Goal: Participate in discussion: Engage in conversation with other users on a specific topic

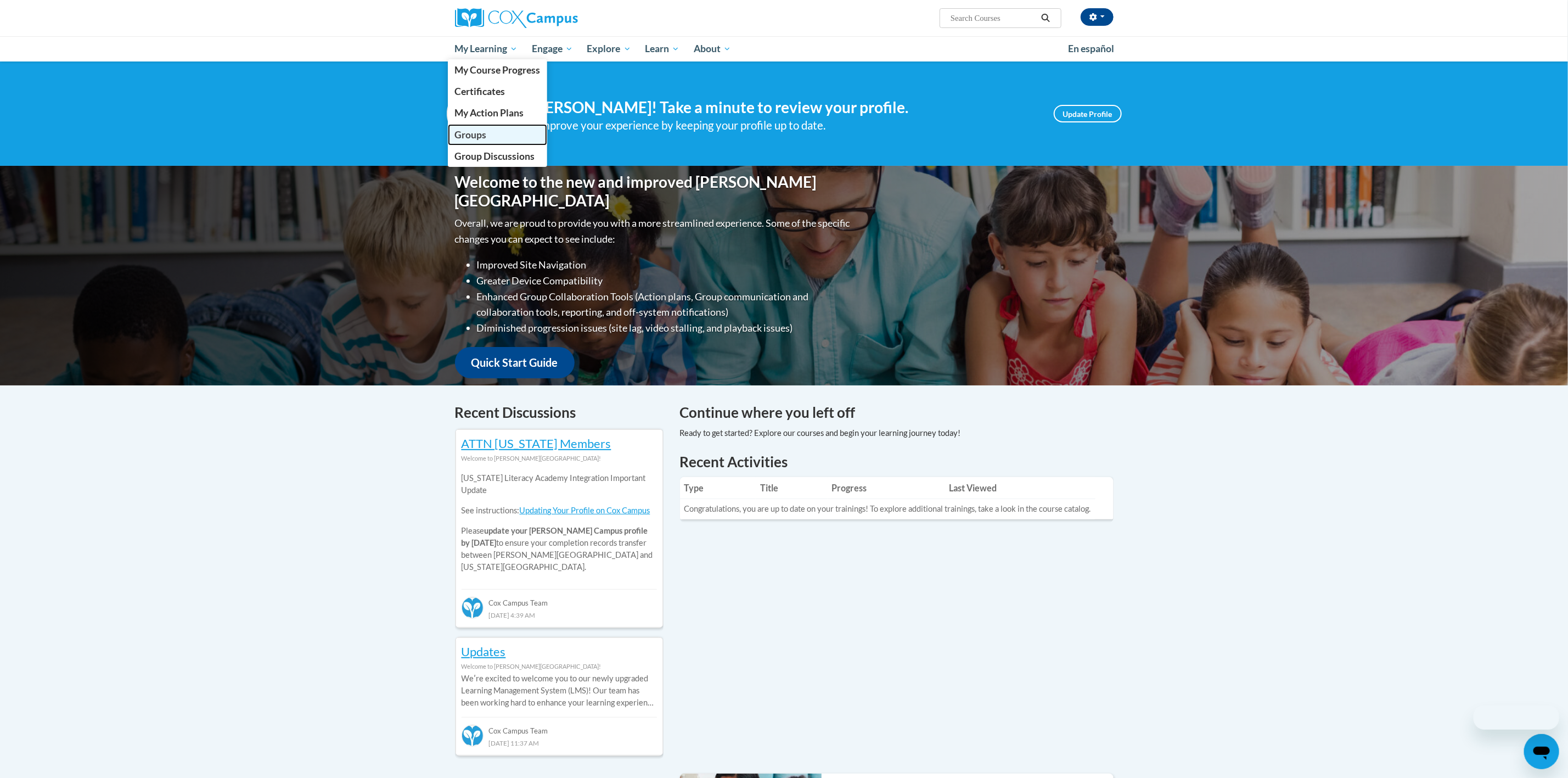
drag, startPoint x: 0, startPoint y: 0, endPoint x: 472, endPoint y: 134, distance: 490.7
click at [472, 134] on span "Groups" at bounding box center [470, 134] width 32 height 11
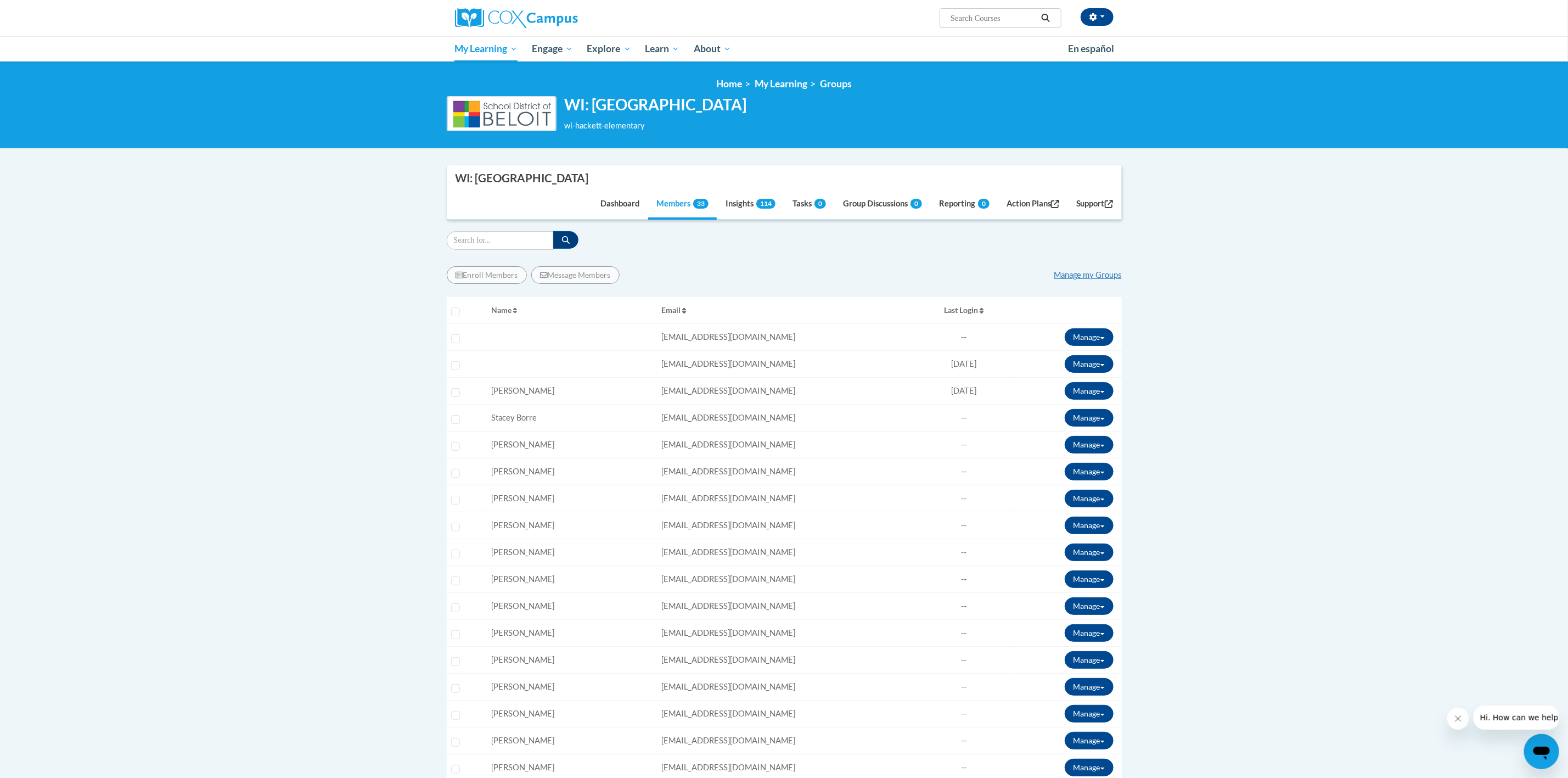
drag, startPoint x: 742, startPoint y: 111, endPoint x: 555, endPoint y: 110, distance: 187.0
click at [554, 109] on div "WI: Hackett Elementary wi-hackett-elementary Change Group" at bounding box center [784, 114] width 675 height 36
copy div "WI: Hackett Elementary"
click at [488, 162] on link "Group Discussions" at bounding box center [498, 156] width 100 height 22
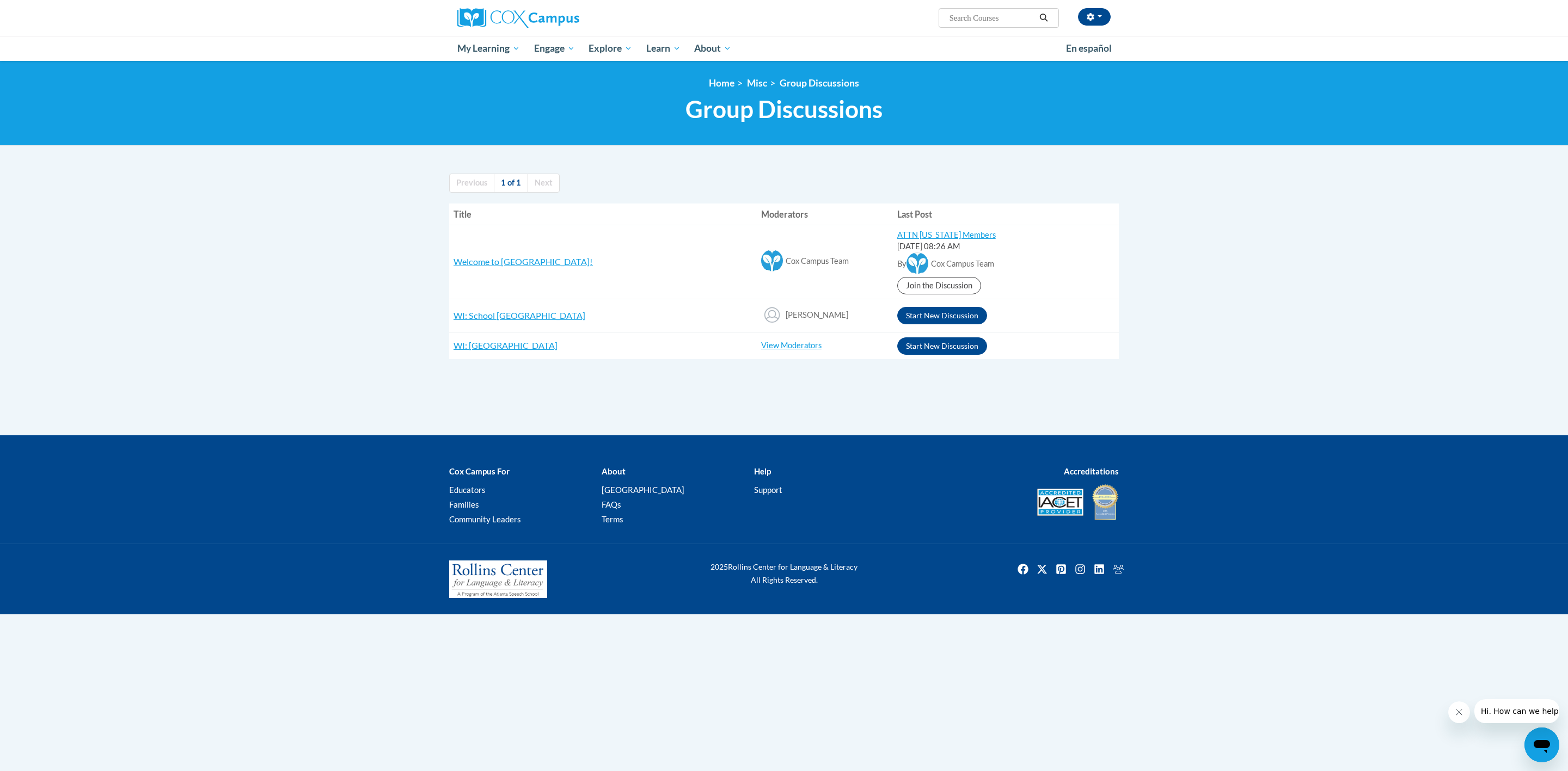
drag, startPoint x: 816, startPoint y: 316, endPoint x: 750, endPoint y: 315, distance: 66.0
click at [761, 315] on div "Rachelle Elliott" at bounding box center [824, 316] width 127 height 25
copy span "Rachelle Elliott"
drag, startPoint x: 576, startPoint y: 322, endPoint x: 448, endPoint y: 320, distance: 128.0
click at [448, 320] on div "Previous 1 of 1 Next Title Moderators Last Post Welcome to Cox Campus! RE: COX …" at bounding box center [783, 266] width 686 height 207
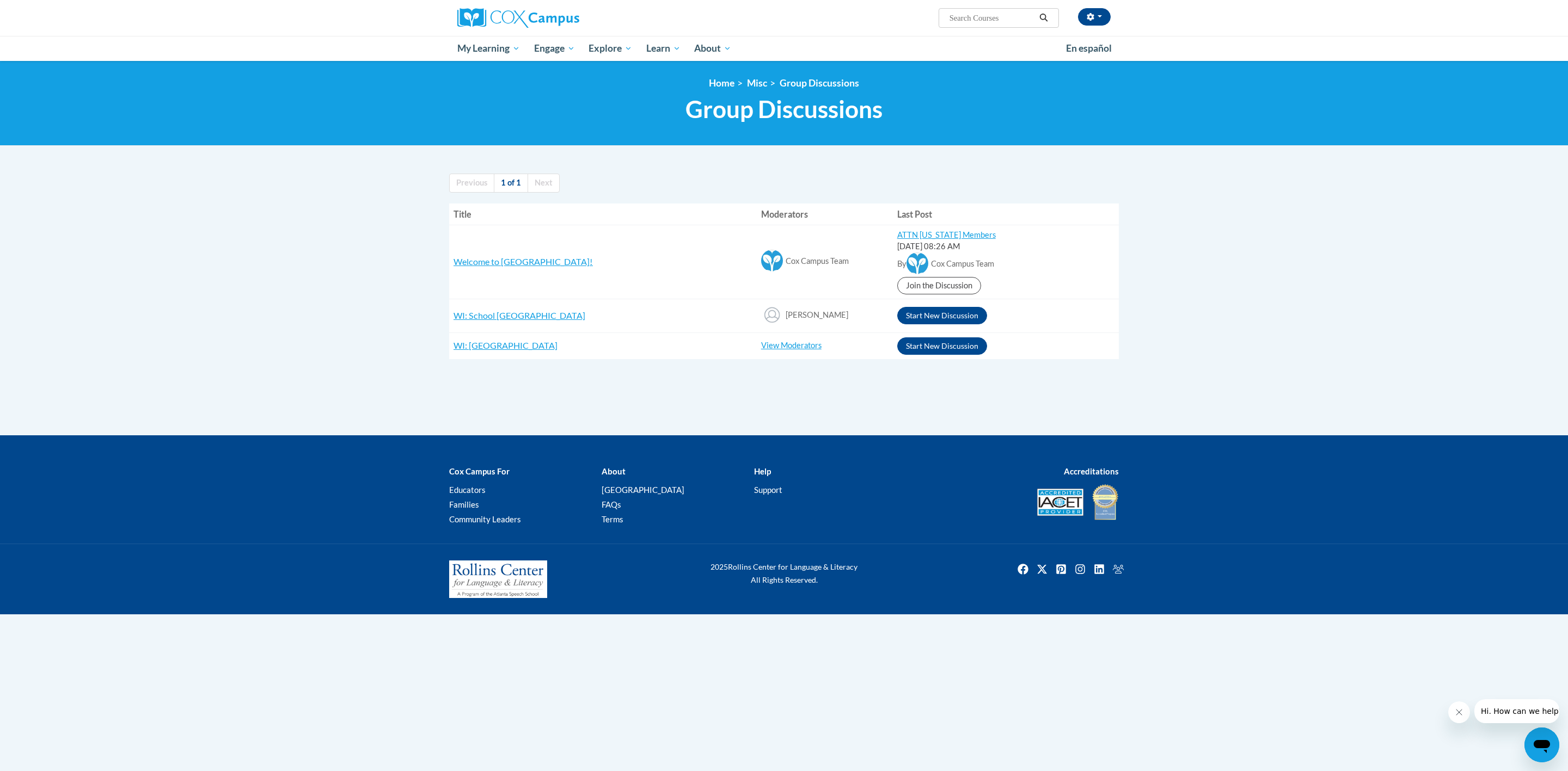
click at [585, 319] on h3 "WI: School District of Beloit" at bounding box center [603, 316] width 299 height 13
drag, startPoint x: 586, startPoint y: 320, endPoint x: 454, endPoint y: 324, distance: 132.1
click at [454, 324] on td "WI: School District of Beloit RE: COX Campus wi-school-district-of-beloit" at bounding box center [603, 316] width 307 height 34
copy span "WI: School District of Beloit"
click at [474, 110] on span "My Action Plans" at bounding box center [491, 111] width 68 height 11
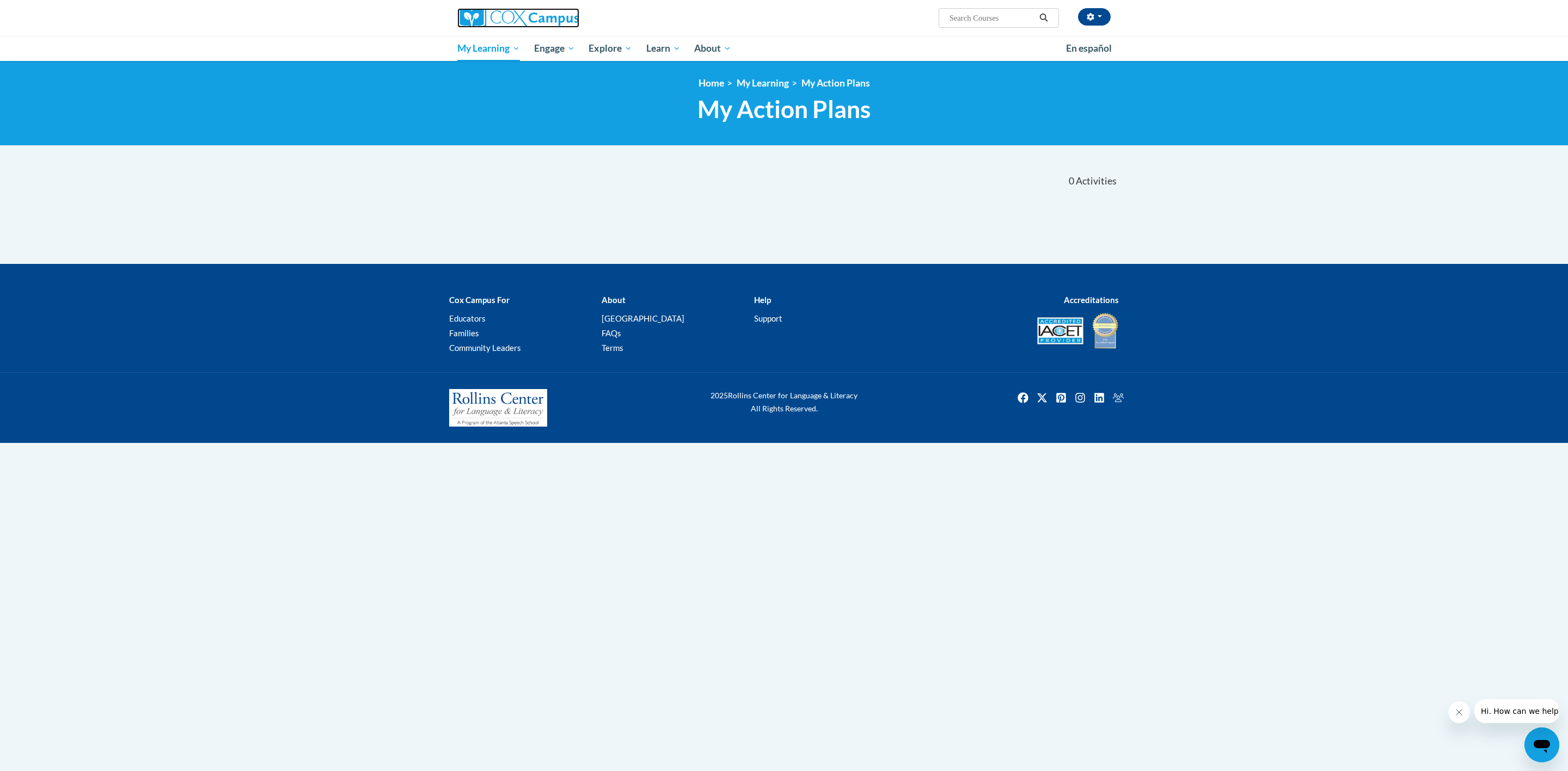
click at [472, 18] on img at bounding box center [518, 18] width 122 height 20
